Goal: Information Seeking & Learning: Check status

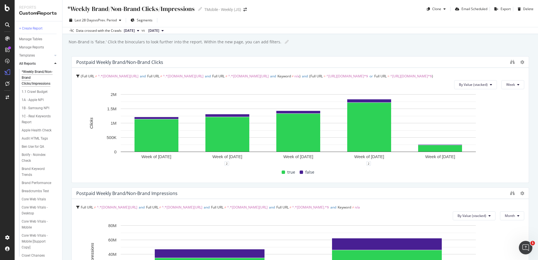
drag, startPoint x: 7, startPoint y: 62, endPoint x: 334, endPoint y: 10, distance: 331.3
click at [334, 10] on div "*Weekly Brand/Non-Brand Clicks/Impressions *Weekly Brand/Non-Brand Clicks/Impre…" at bounding box center [300, 7] width 476 height 14
